Goal: Information Seeking & Learning: Understand process/instructions

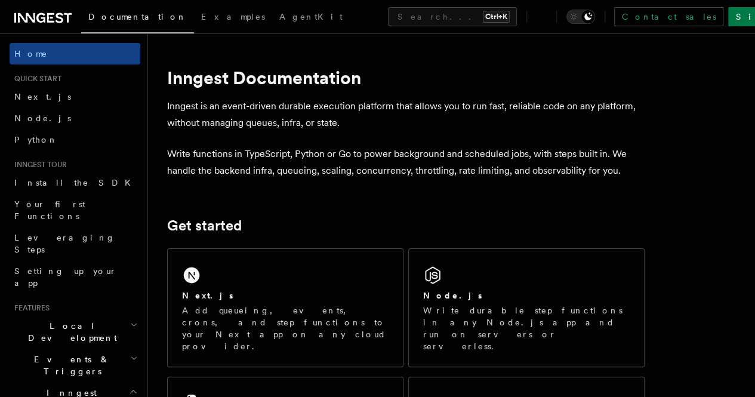
click at [288, 292] on div "Next.js Add queueing, events, crons, and step functions to your Next app on any…" at bounding box center [285, 308] width 235 height 118
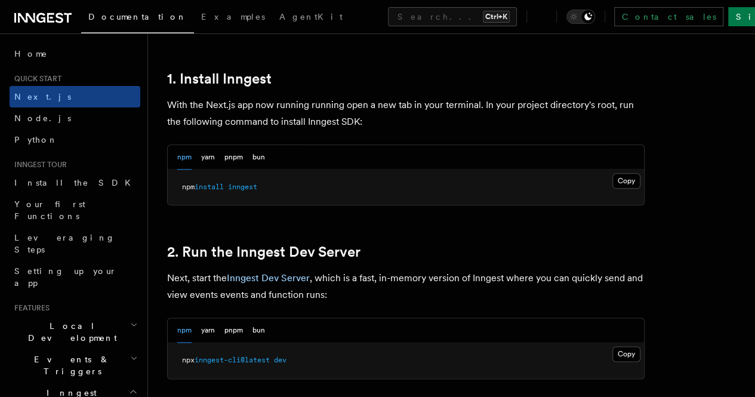
scroll to position [643, 0]
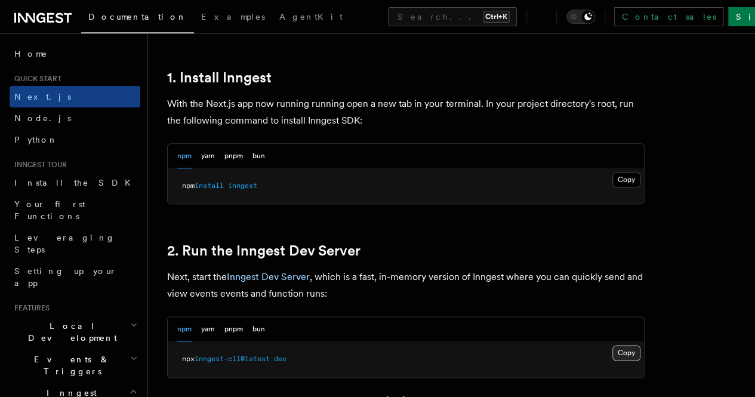
click at [612, 360] on button "Copy Copied" at bounding box center [626, 353] width 28 height 16
